Goal: Find specific page/section: Find specific page/section

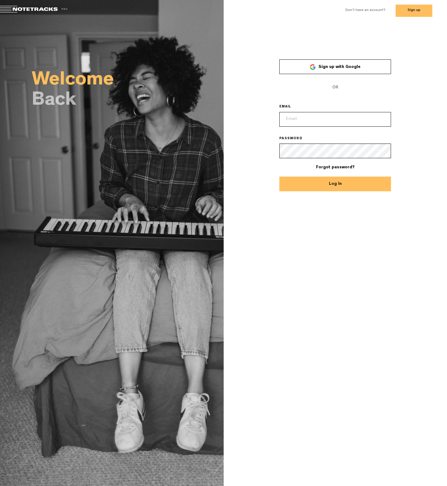
type input "micrartgroup@gmail.com"
click at [377, 184] on button "Log In" at bounding box center [335, 184] width 112 height 15
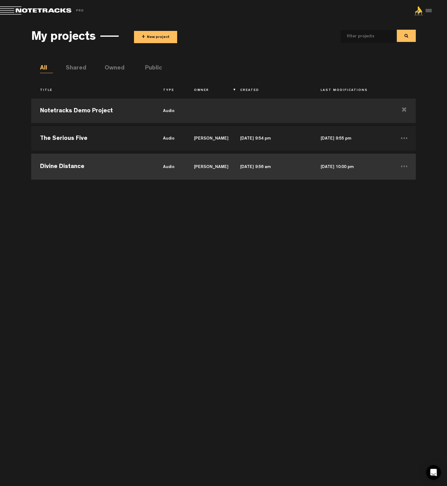
click at [123, 167] on td "Divine Distance" at bounding box center [92, 166] width 123 height 28
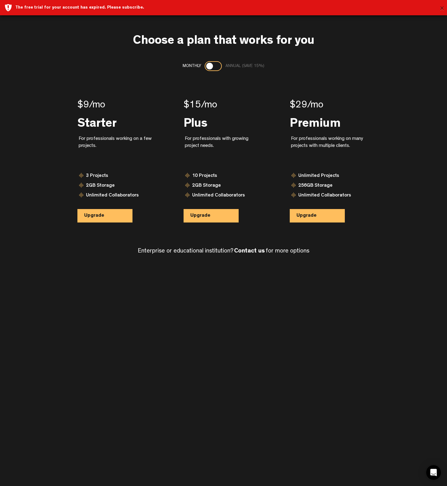
click at [442, 9] on button "×" at bounding box center [442, 9] width 5 height 12
